Goal: Task Accomplishment & Management: Manage account settings

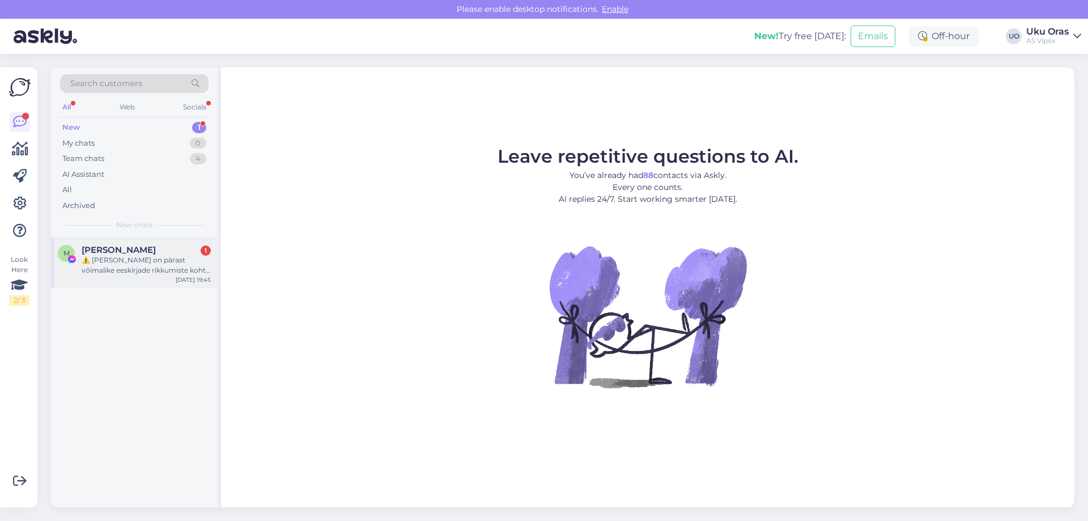
click at [108, 252] on span "[PERSON_NAME]" at bounding box center [119, 250] width 74 height 10
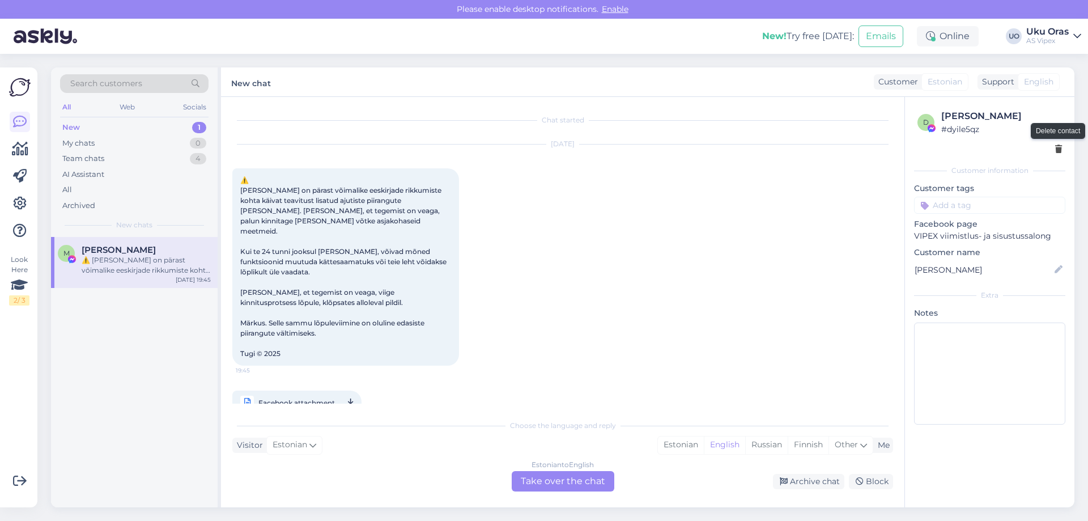
click at [1059, 147] on icon at bounding box center [1058, 150] width 7 height 8
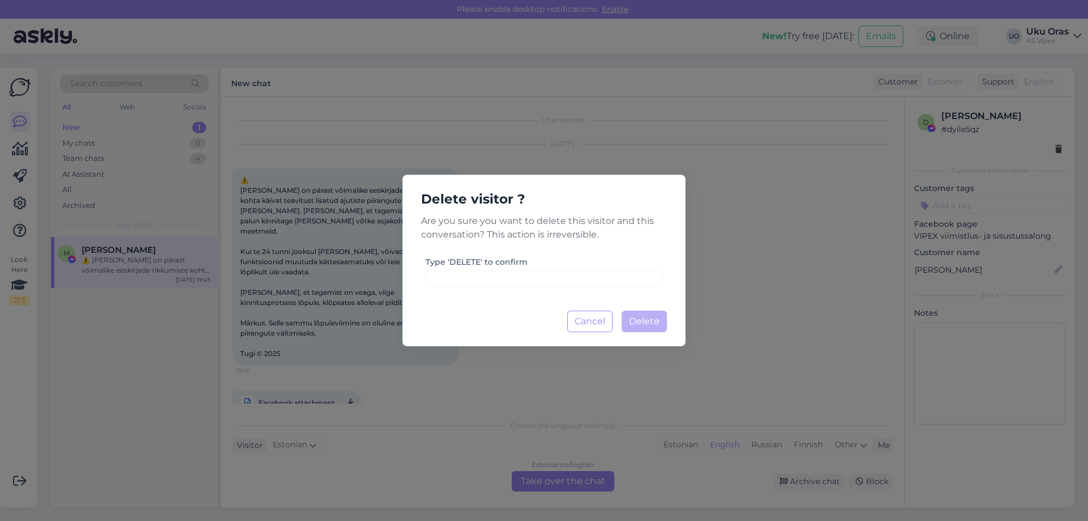
click at [465, 258] on label "Type 'DELETE' to confirm" at bounding box center [477, 262] width 102 height 12
copy label "DELETE"
click at [602, 321] on button "Cancel" at bounding box center [589, 322] width 45 height 22
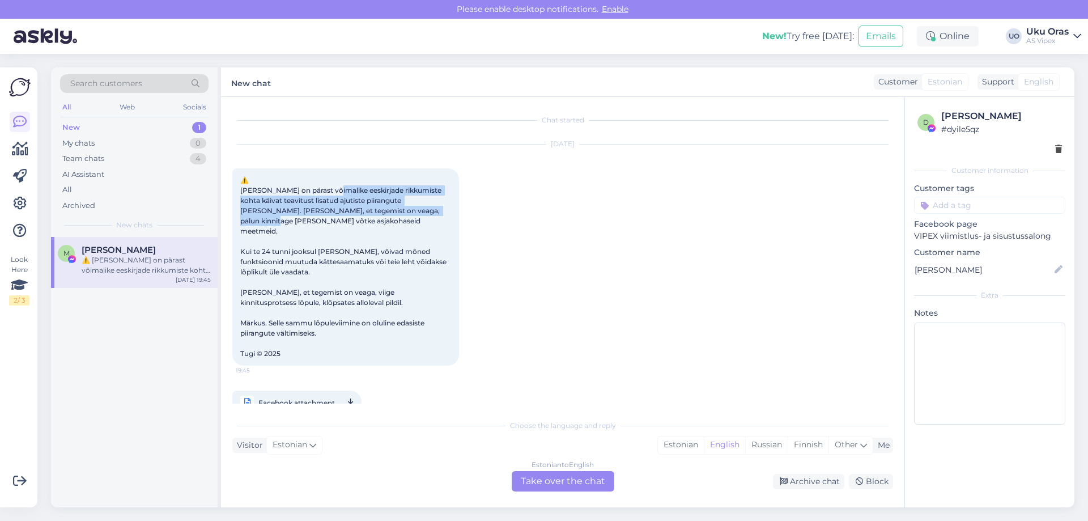
drag, startPoint x: 326, startPoint y: 192, endPoint x: 402, endPoint y: 207, distance: 77.6
click at [402, 207] on span "⚠️ [PERSON_NAME] on pärast võimalike eeskirjade rikkumiste kohta käivat teavitu…" at bounding box center [344, 267] width 208 height 182
drag, startPoint x: 398, startPoint y: 210, endPoint x: 275, endPoint y: 210, distance: 122.4
click at [275, 210] on span "⚠️ [PERSON_NAME] on pärast võimalike eeskirjade rikkumiste kohta käivat teavitu…" at bounding box center [344, 267] width 208 height 182
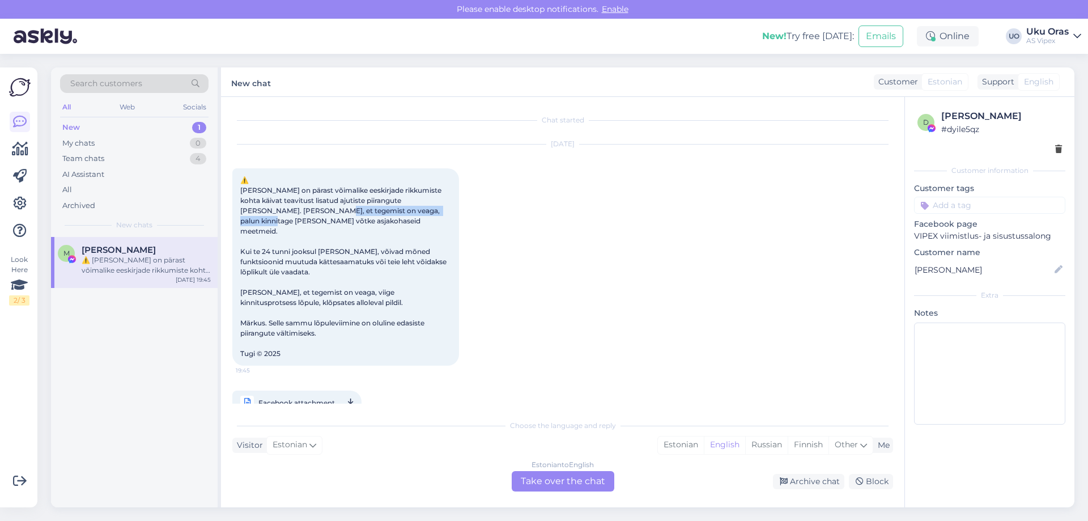
click at [275, 210] on span "⚠️ [PERSON_NAME] on pärast võimalike eeskirjade rikkumiste kohta käivat teavitu…" at bounding box center [344, 267] width 208 height 182
click at [315, 213] on span "⚠️ [PERSON_NAME] on pärast võimalike eeskirjade rikkumiste kohta käivat teavitu…" at bounding box center [344, 267] width 208 height 182
click at [302, 221] on span "⚠️ [PERSON_NAME] on pärast võimalike eeskirjade rikkumiste kohta käivat teavitu…" at bounding box center [344, 267] width 208 height 182
drag, startPoint x: 275, startPoint y: 237, endPoint x: 382, endPoint y: 254, distance: 108.6
click at [382, 254] on span "⚠️ [PERSON_NAME] on pärast võimalike eeskirjade rikkumiste kohta käivat teavitu…" at bounding box center [344, 267] width 208 height 182
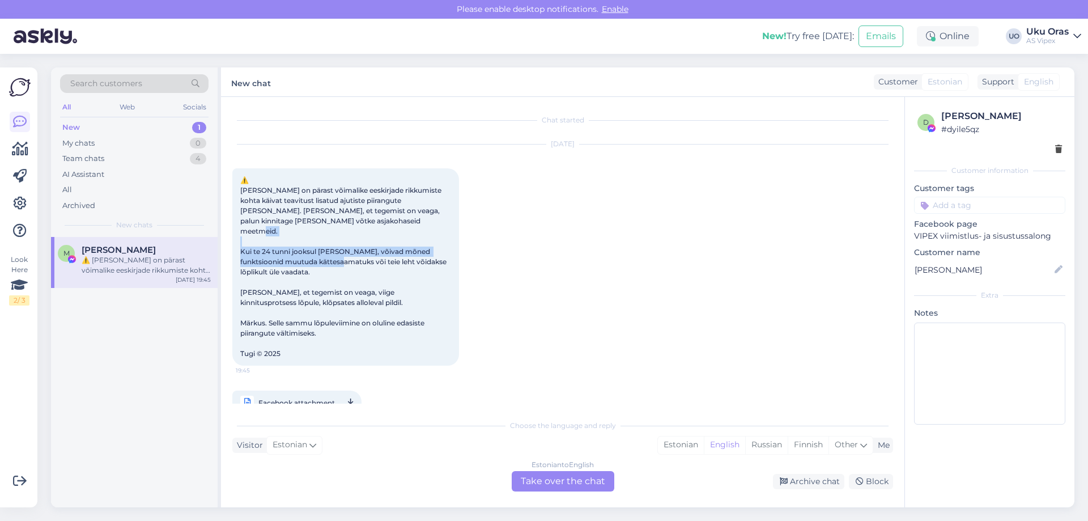
click at [382, 254] on span "⚠️ [PERSON_NAME] on pärast võimalike eeskirjade rikkumiste kohta käivat teavitu…" at bounding box center [344, 267] width 208 height 182
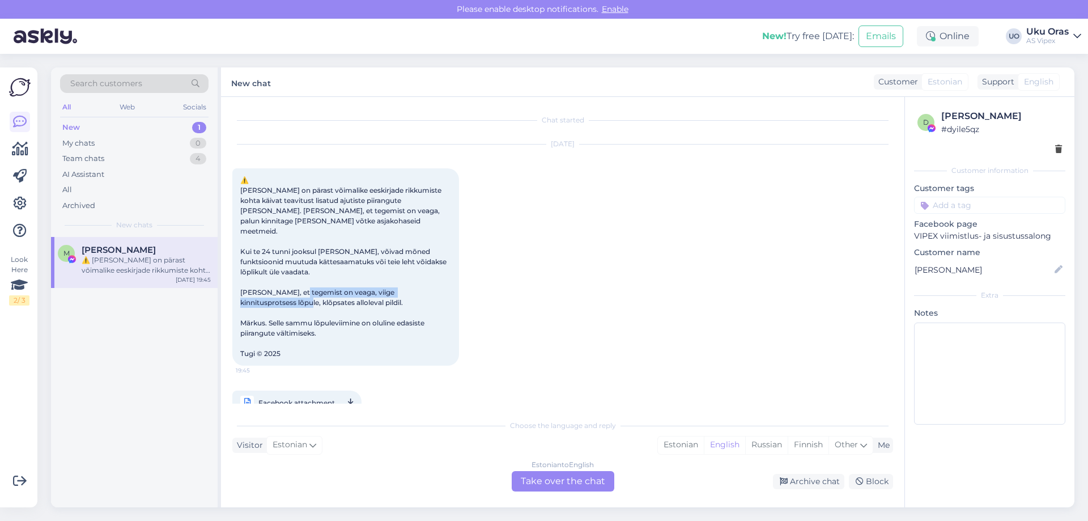
drag, startPoint x: 363, startPoint y: 286, endPoint x: 377, endPoint y: 308, distance: 26.3
click at [358, 303] on div "⚠️ [PERSON_NAME] on pärast võimalike eeskirjade rikkumiste kohta käivat teavitu…" at bounding box center [345, 266] width 227 height 197
click at [382, 309] on span "⚠️ [PERSON_NAME] on pärast võimalike eeskirjade rikkumiste kohta käivat teavitu…" at bounding box center [344, 267] width 208 height 182
click at [634, 286] on div "[DATE] ⚠️ [PERSON_NAME] on pärast võimalike eeskirjade rikkumiste kohta käivat …" at bounding box center [562, 279] width 661 height 295
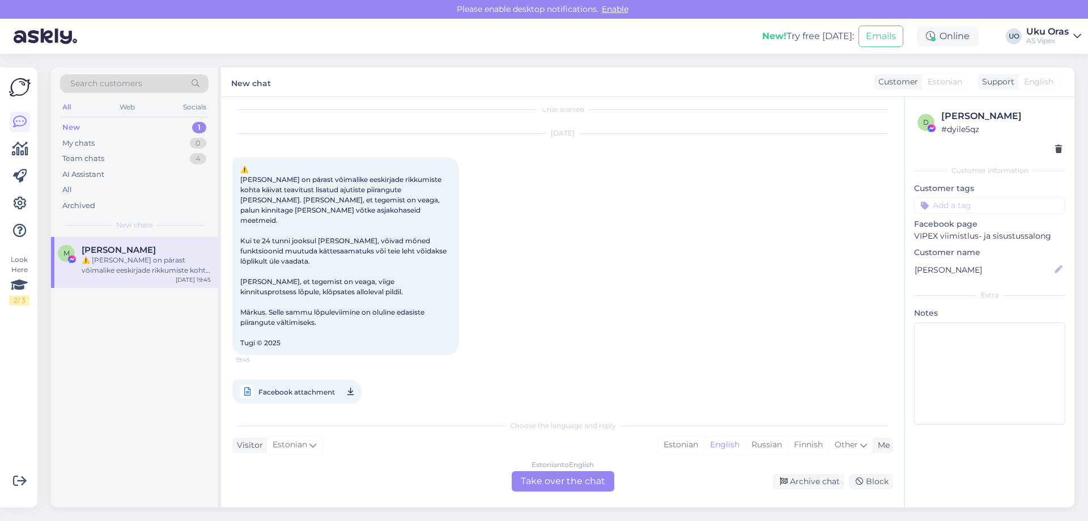
scroll to position [14, 0]
click at [1051, 151] on div at bounding box center [990, 149] width 145 height 12
click at [1056, 147] on icon at bounding box center [1058, 150] width 7 height 8
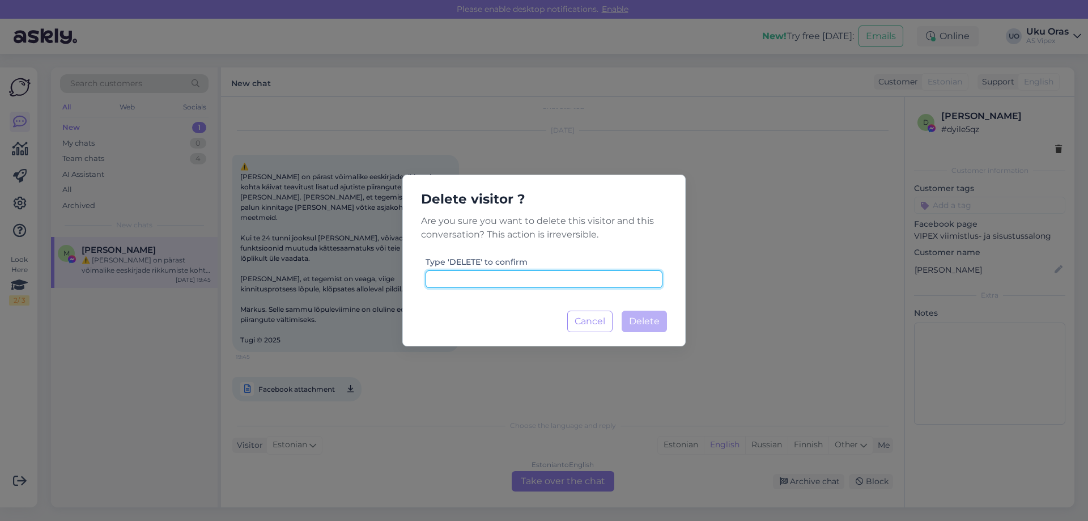
click at [561, 278] on input at bounding box center [544, 279] width 237 height 18
paste input "DELETE"
type input "DELETE"
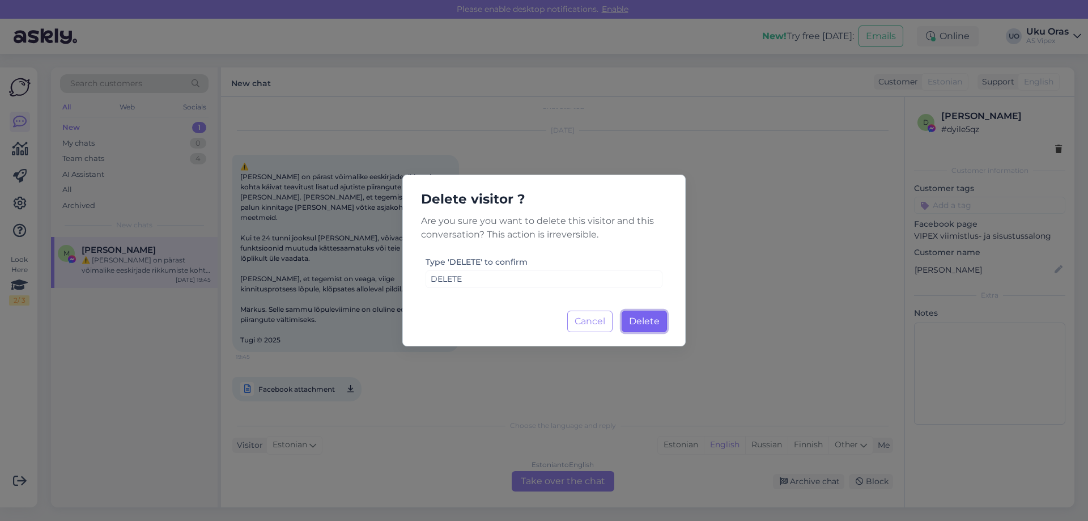
click at [648, 322] on span "Delete" at bounding box center [644, 321] width 31 height 11
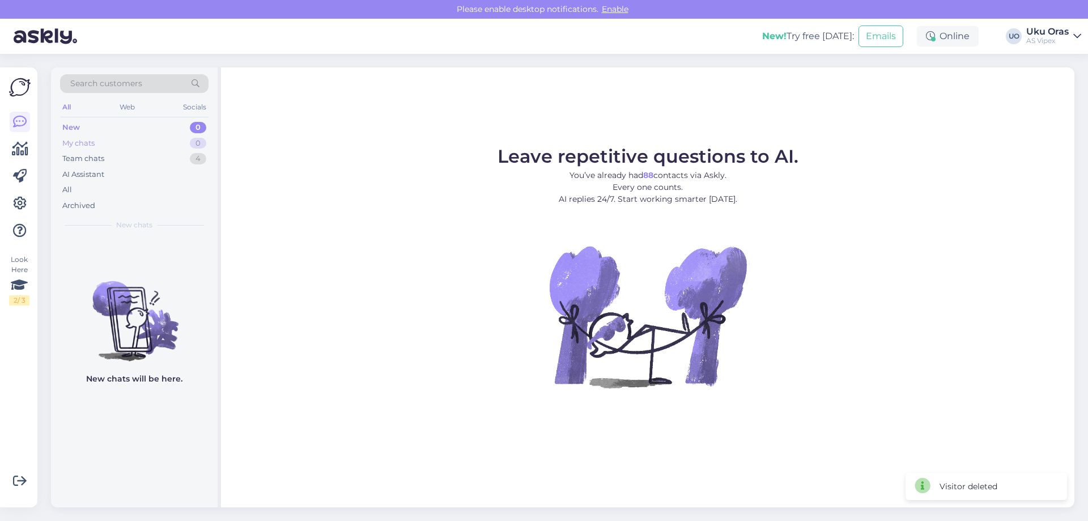
click at [98, 135] on div "My chats 0" at bounding box center [134, 143] width 149 height 16
click at [114, 159] on div "Team chats 4" at bounding box center [134, 159] width 149 height 16
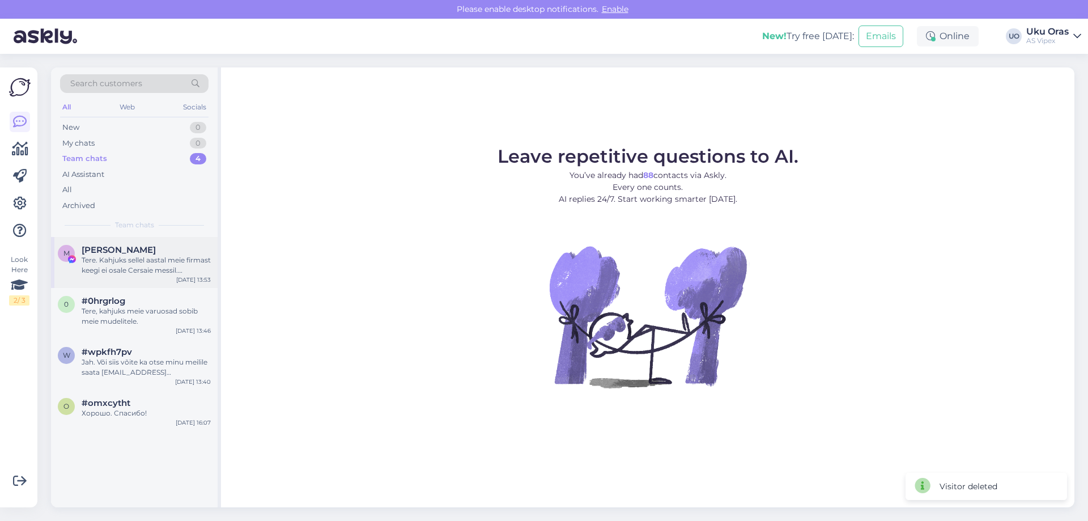
click at [121, 265] on div "Tere. Kahjuks sellel aastal meie firmast keegi ei osale Cersaie messil. [PERSON…" at bounding box center [146, 265] width 129 height 20
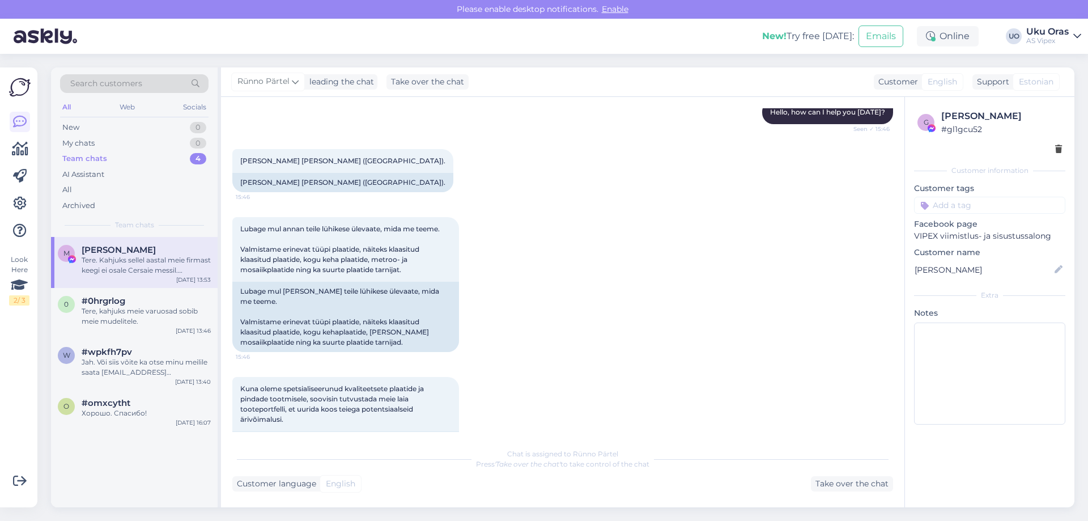
scroll to position [0, 0]
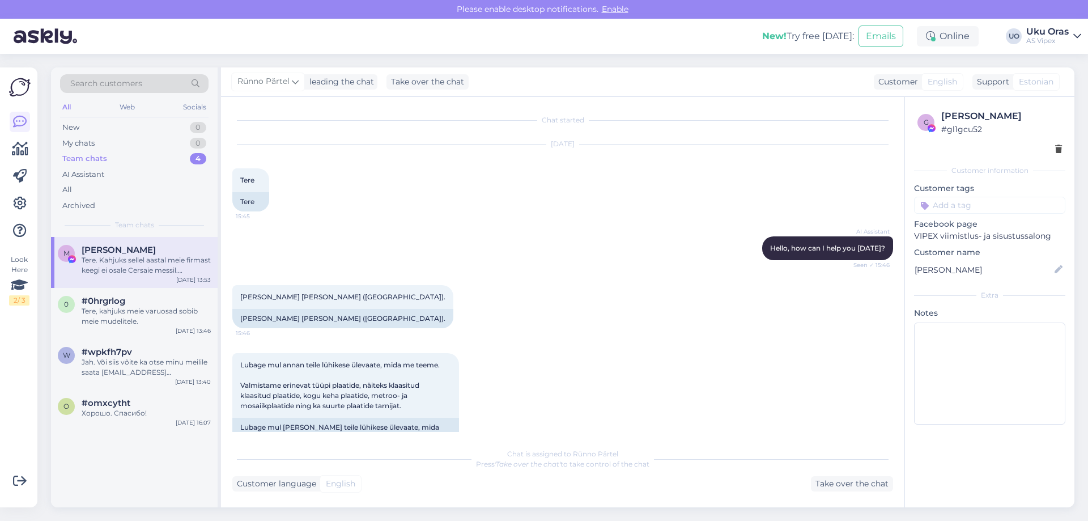
drag, startPoint x: 583, startPoint y: 204, endPoint x: 565, endPoint y: 141, distance: 65.5
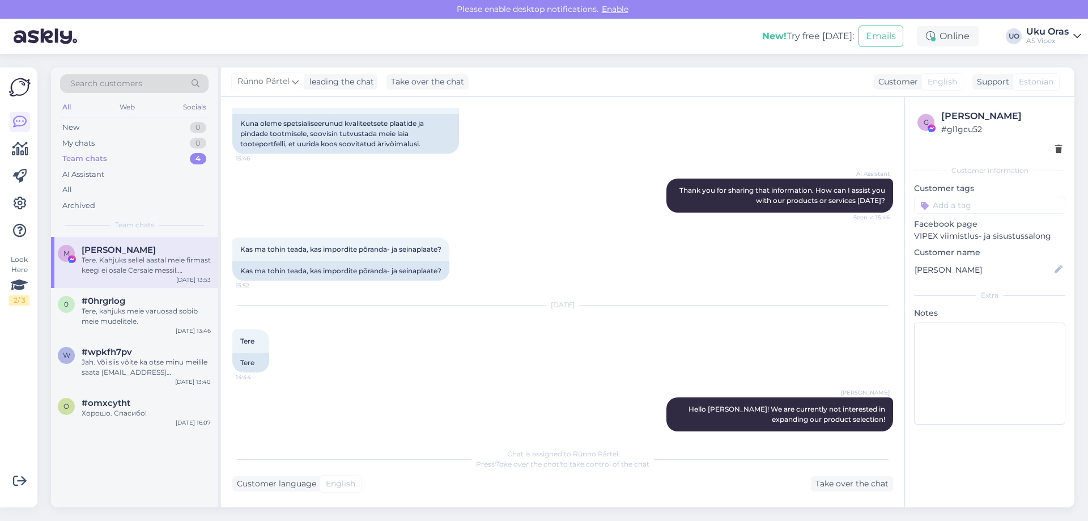
scroll to position [1372, 0]
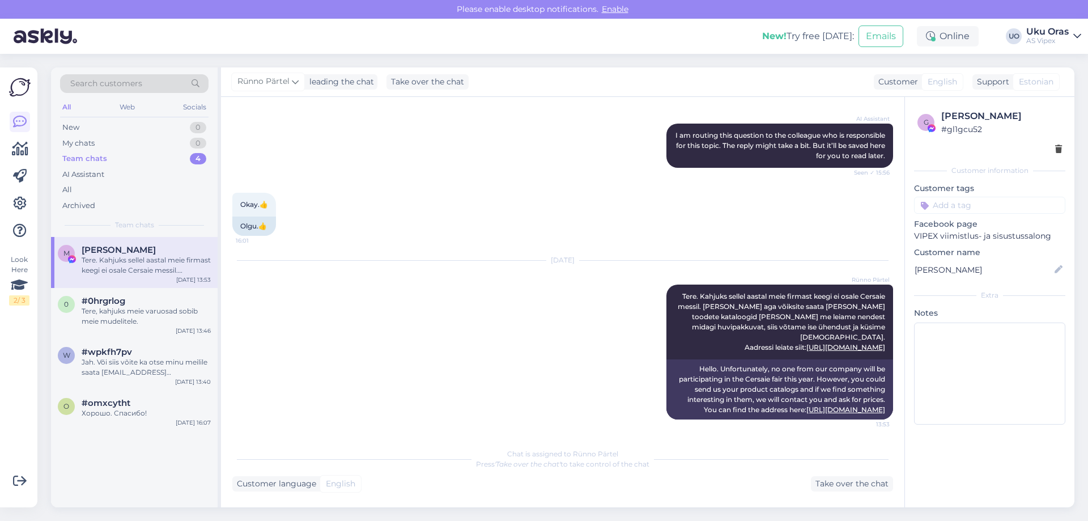
drag, startPoint x: 593, startPoint y: 354, endPoint x: 595, endPoint y: 388, distance: 33.5
click at [130, 296] on div "#0hrgrlog" at bounding box center [146, 301] width 129 height 10
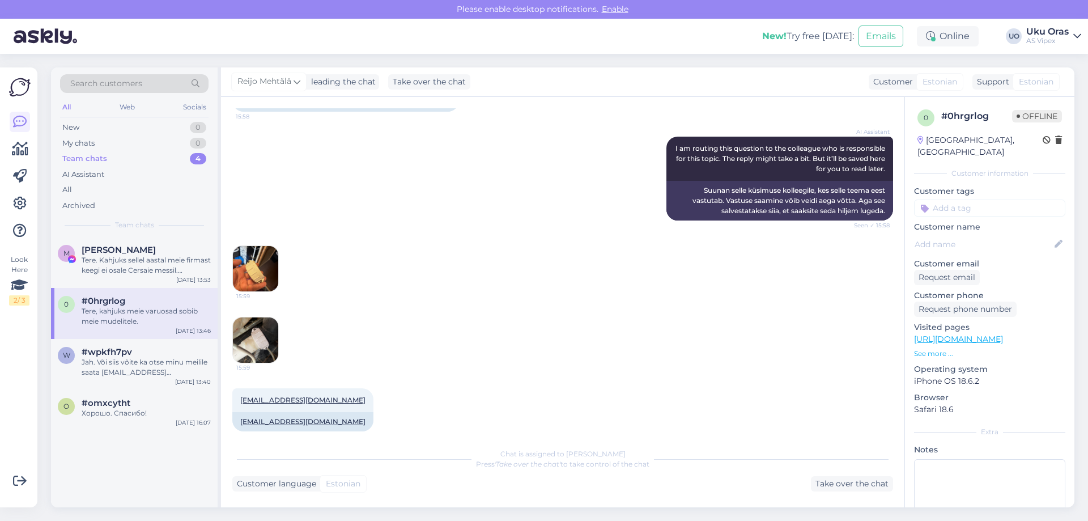
scroll to position [432, 0]
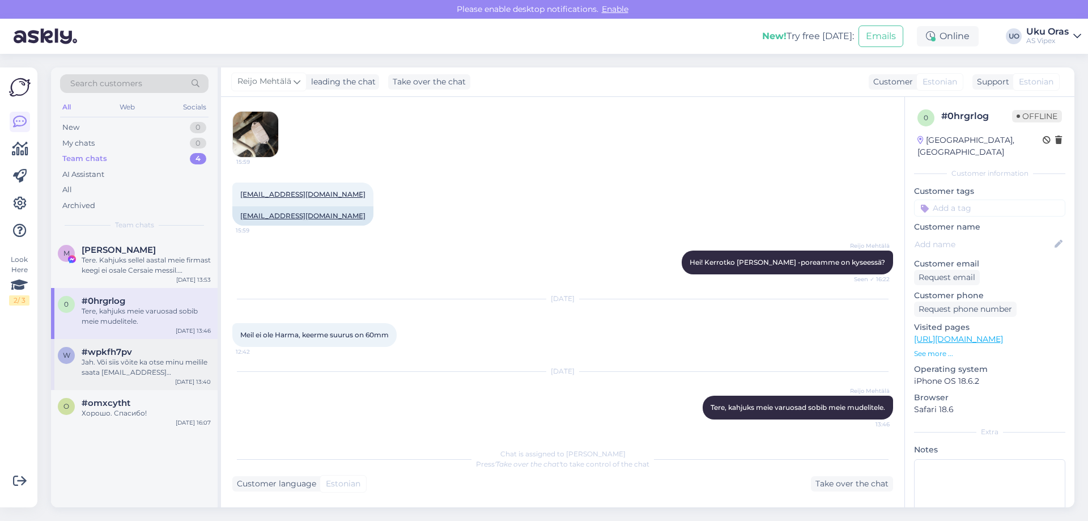
click at [116, 346] on div "w #wpkfh7pv Jah. Või siis võite ka otse minu meilile saata [EMAIL_ADDRESS][DOMA…" at bounding box center [134, 364] width 167 height 51
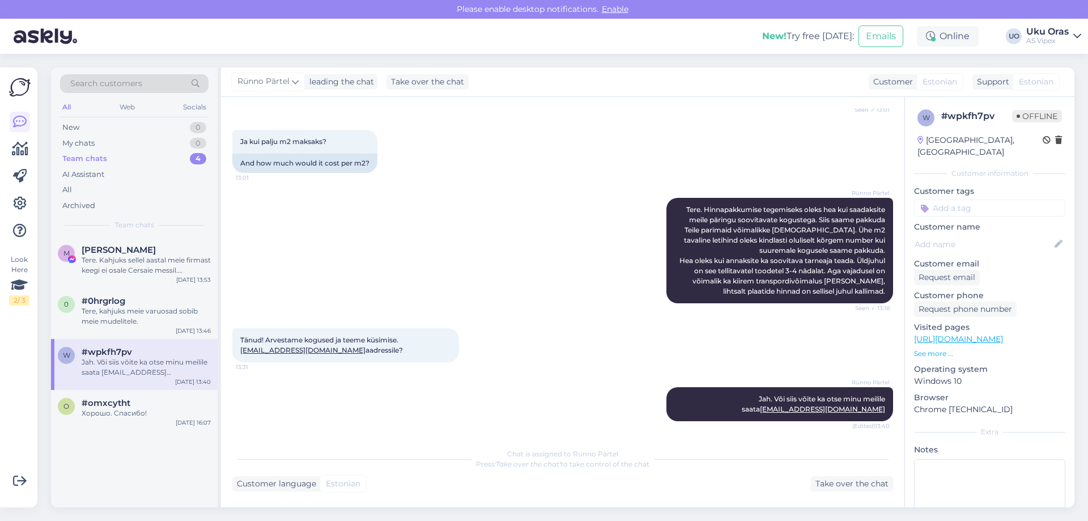
scroll to position [228, 0]
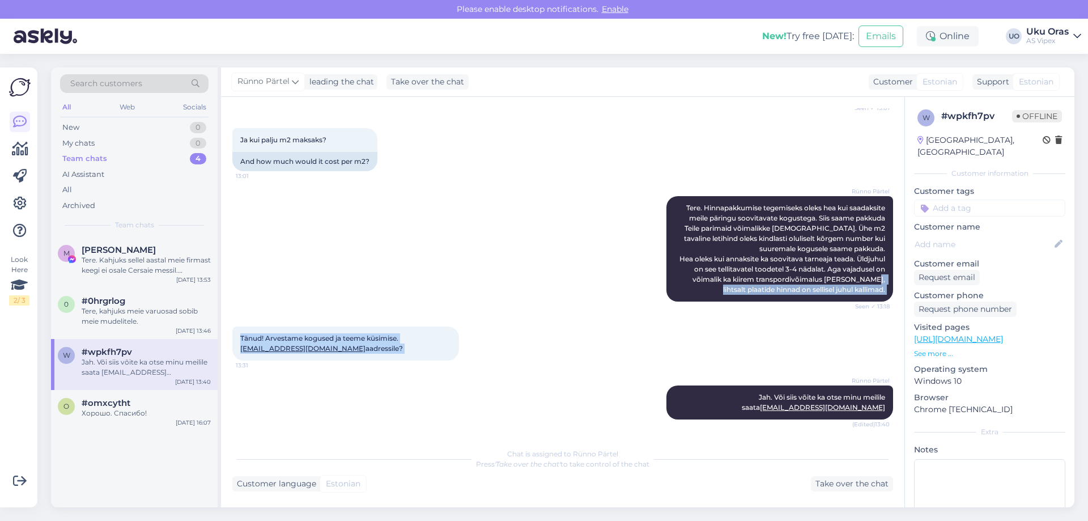
drag, startPoint x: 385, startPoint y: 290, endPoint x: 542, endPoint y: 376, distance: 179.6
click at [542, 376] on div "Chat started [DATE] Tere, kui kaua läheks plaatide Ceramic tile Rako BETONICO w…" at bounding box center [567, 270] width 671 height 324
click at [542, 376] on div "Rünno Pärtel Jah. Või siis võite ka otse minu meilile saata [EMAIL_ADDRESS][DOM…" at bounding box center [562, 402] width 661 height 59
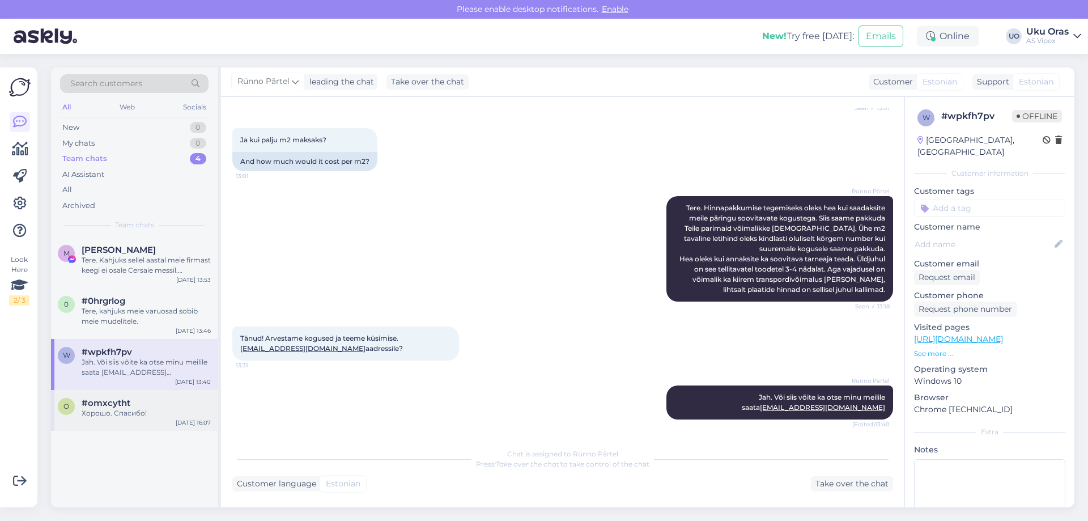
click at [138, 412] on div "Хорошо. Спасибо!" at bounding box center [146, 413] width 129 height 10
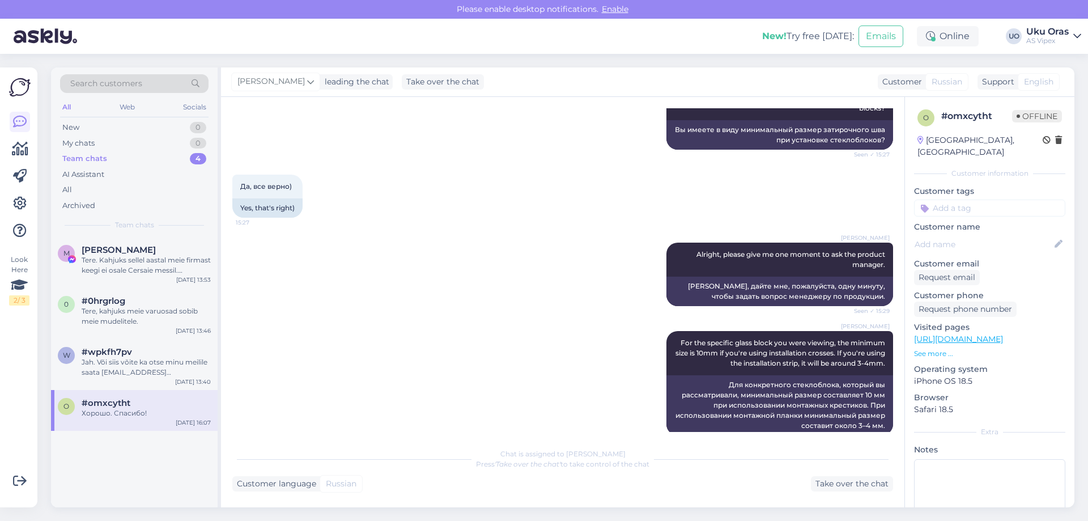
scroll to position [1091, 0]
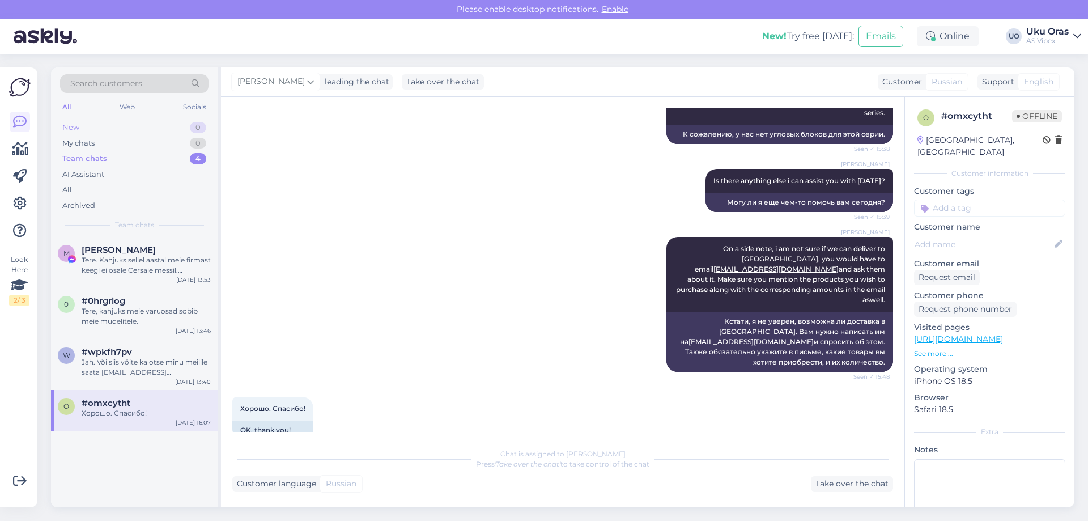
click at [127, 126] on div "New 0" at bounding box center [134, 128] width 149 height 16
